Goal: Task Accomplishment & Management: Use online tool/utility

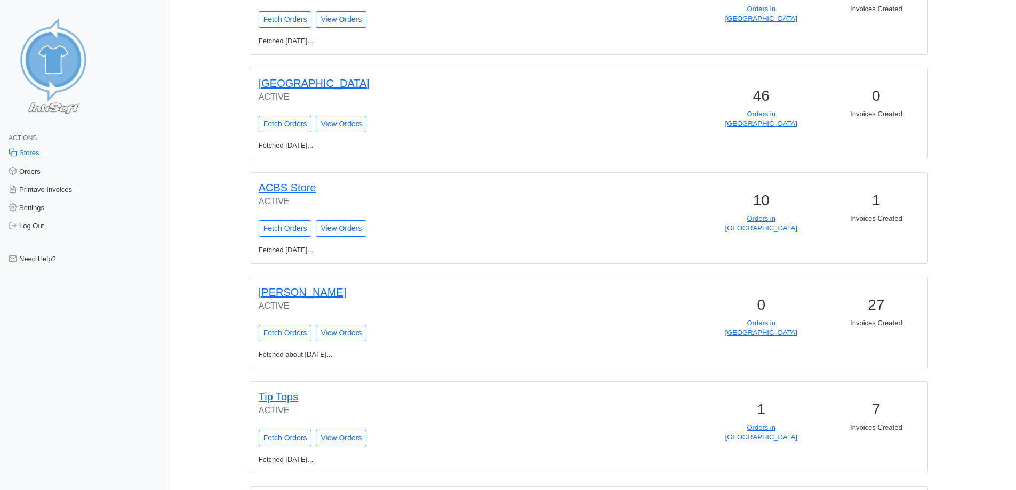
scroll to position [905, 0]
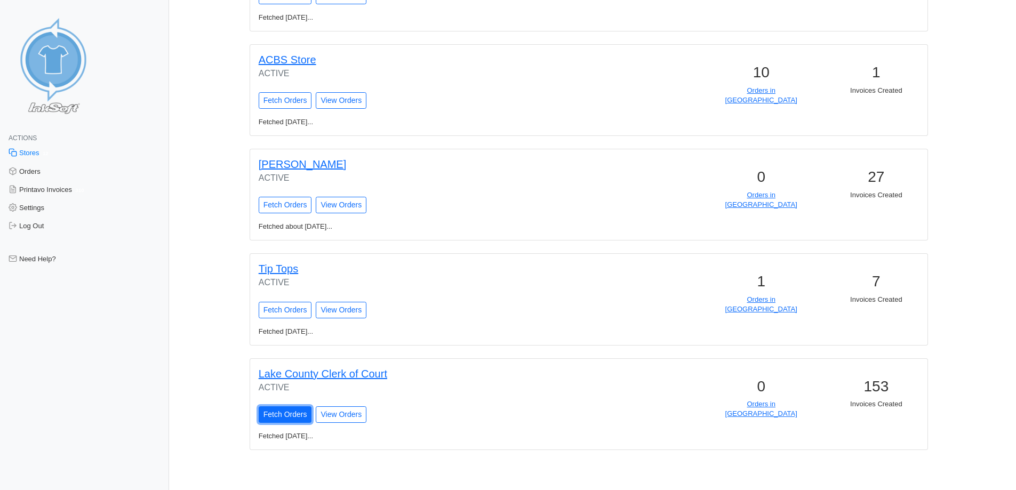
click at [293, 416] on input "Fetch Orders" at bounding box center [285, 414] width 53 height 17
type input "Fetching Orders..."
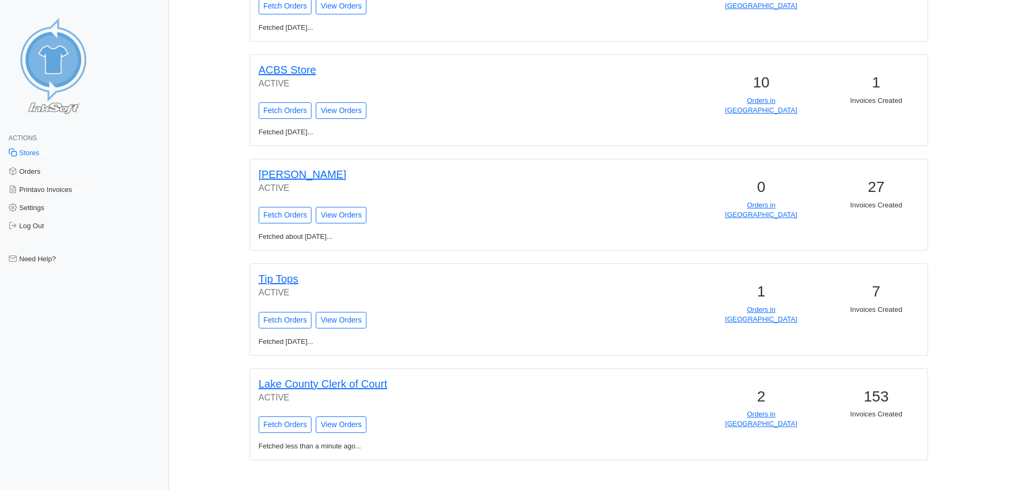
scroll to position [941, 0]
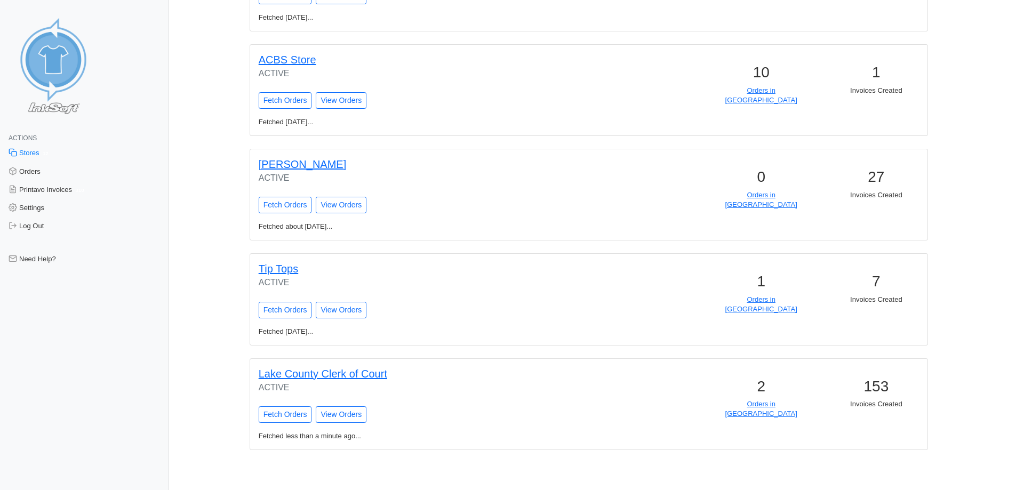
drag, startPoint x: 532, startPoint y: 284, endPoint x: 555, endPoint y: 419, distance: 136.4
click at [774, 409] on p "Orders in Queue" at bounding box center [761, 408] width 102 height 19
click at [771, 403] on link "Orders in Queue" at bounding box center [761, 409] width 72 height 18
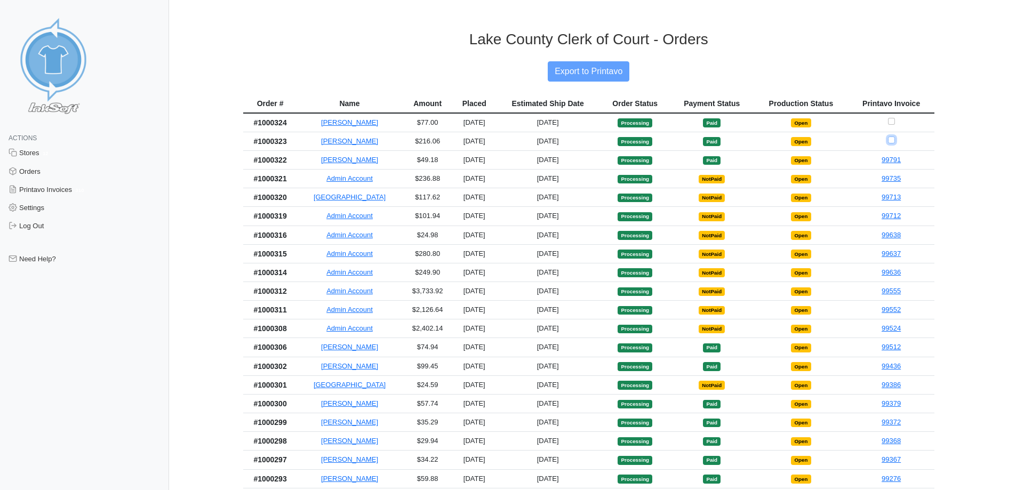
click at [890, 139] on input "Checkbox for selecting orders for invoice" at bounding box center [891, 140] width 7 height 7
checkbox input "true"
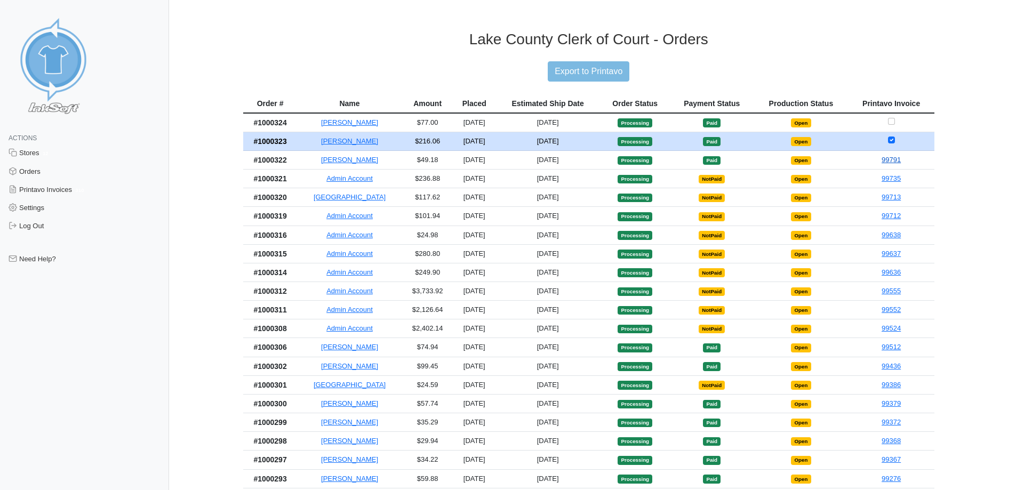
click at [895, 164] on link "99791" at bounding box center [891, 160] width 19 height 8
click at [614, 73] on input "Export to Printavo" at bounding box center [589, 71] width 82 height 20
type input "Export to Printavo"
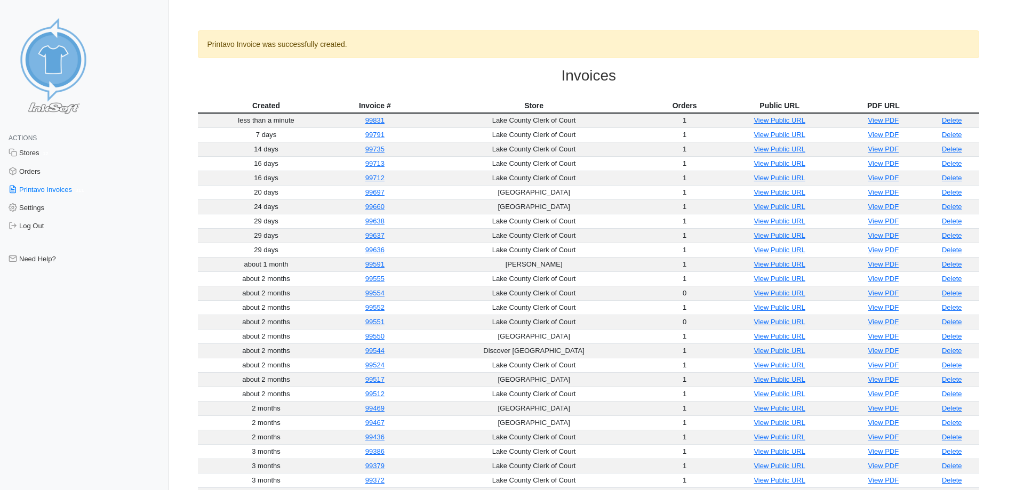
drag, startPoint x: 676, startPoint y: 34, endPoint x: 669, endPoint y: 31, distance: 7.8
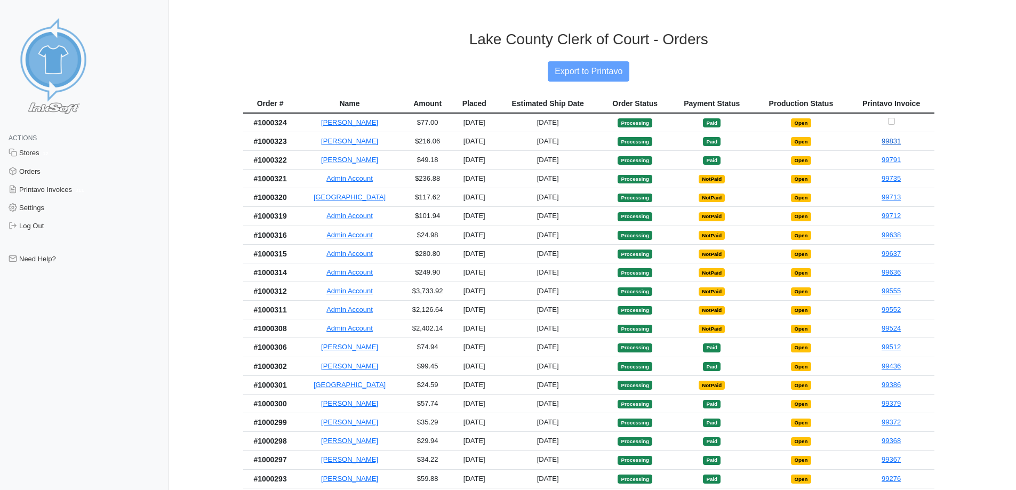
click at [898, 145] on link "99831" at bounding box center [891, 141] width 19 height 8
click at [894, 122] on td at bounding box center [891, 122] width 86 height 19
click at [892, 122] on input "Checkbox for selecting orders for invoice" at bounding box center [891, 121] width 7 height 7
checkbox input "true"
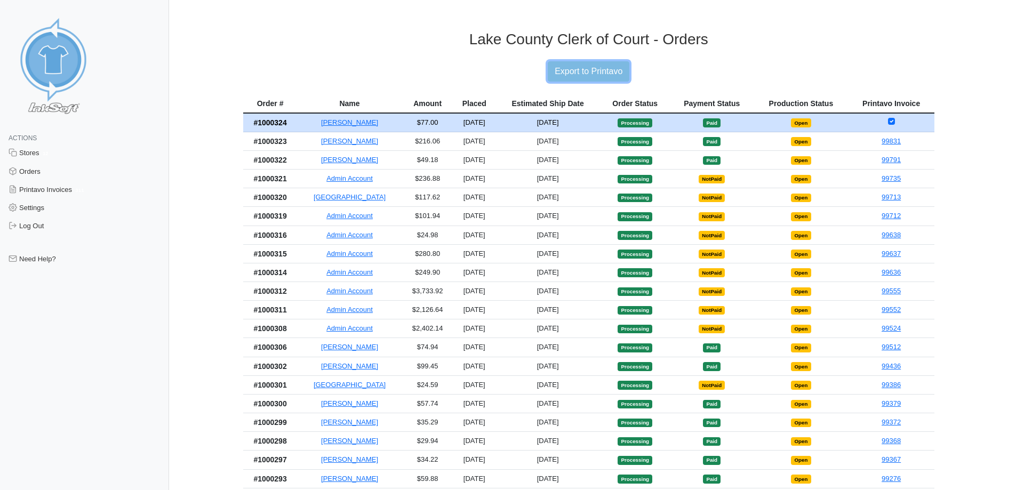
click at [590, 71] on input "Export to Printavo" at bounding box center [589, 71] width 82 height 20
type input "Export to Printavo"
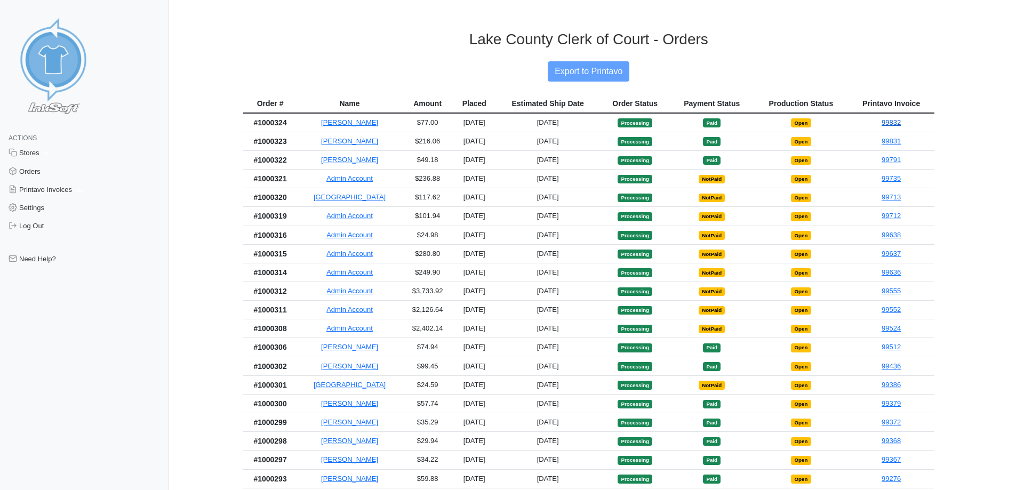
click at [888, 125] on link "99832" at bounding box center [891, 122] width 19 height 8
